Goal: Task Accomplishment & Management: Complete application form

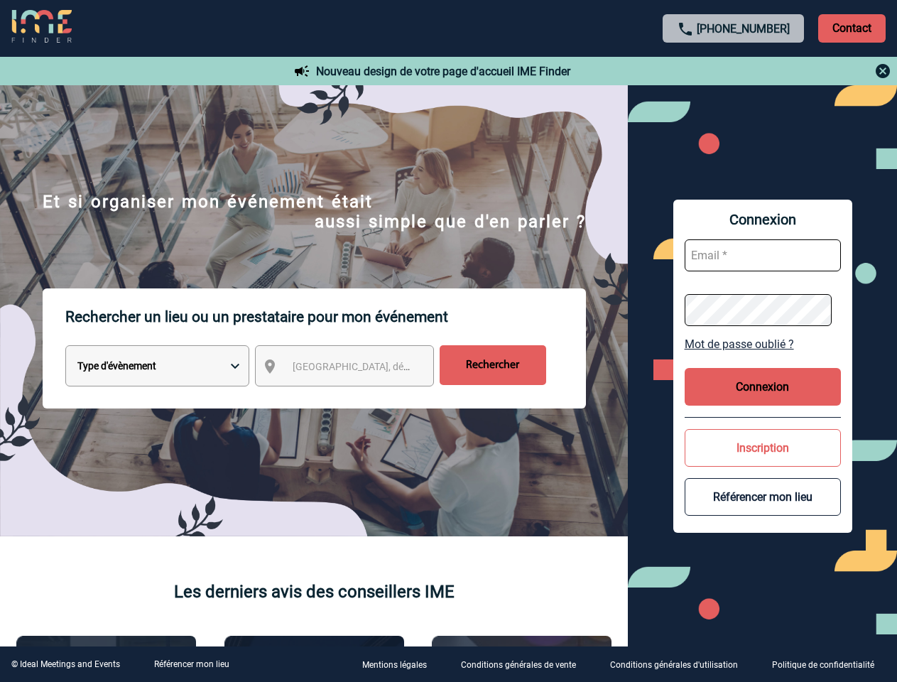
click at [448, 341] on p "Rechercher un lieu ou un prestataire pour mon événement" at bounding box center [325, 316] width 520 height 57
click at [851, 28] on p "Contact" at bounding box center [851, 28] width 67 height 28
click at [733, 71] on div at bounding box center [734, 70] width 316 height 17
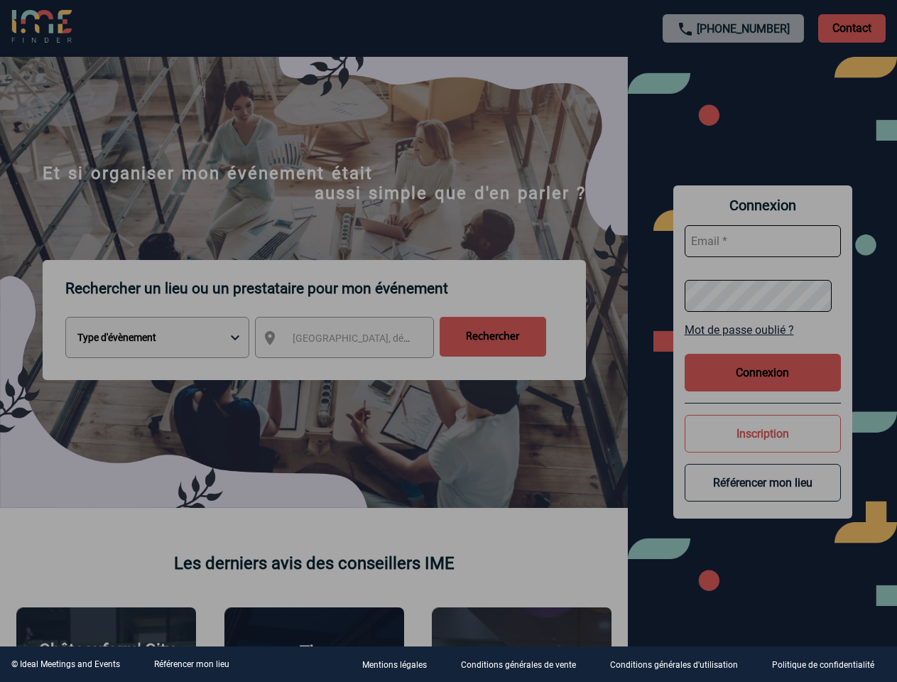
click at [357, 369] on div at bounding box center [448, 341] width 897 height 682
click at [763, 344] on div at bounding box center [448, 341] width 897 height 682
click at [763, 386] on div at bounding box center [448, 341] width 897 height 682
click at [763, 447] on div at bounding box center [448, 341] width 897 height 682
click at [763, 496] on div at bounding box center [448, 341] width 897 height 682
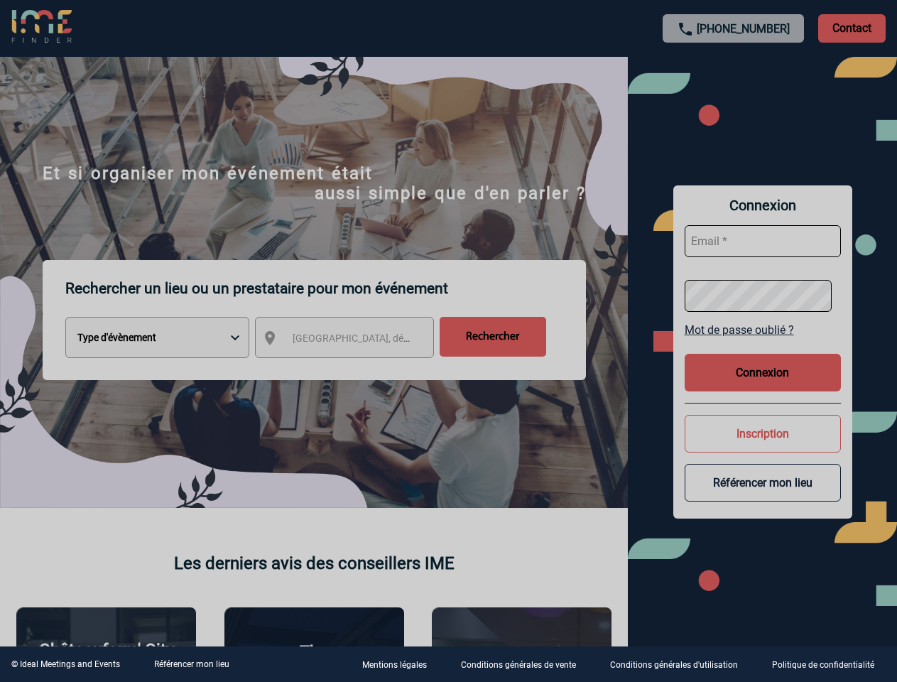
click at [191, 664] on link "Référencer mon lieu" at bounding box center [191, 664] width 75 height 10
